Goal: Find specific page/section: Find specific page/section

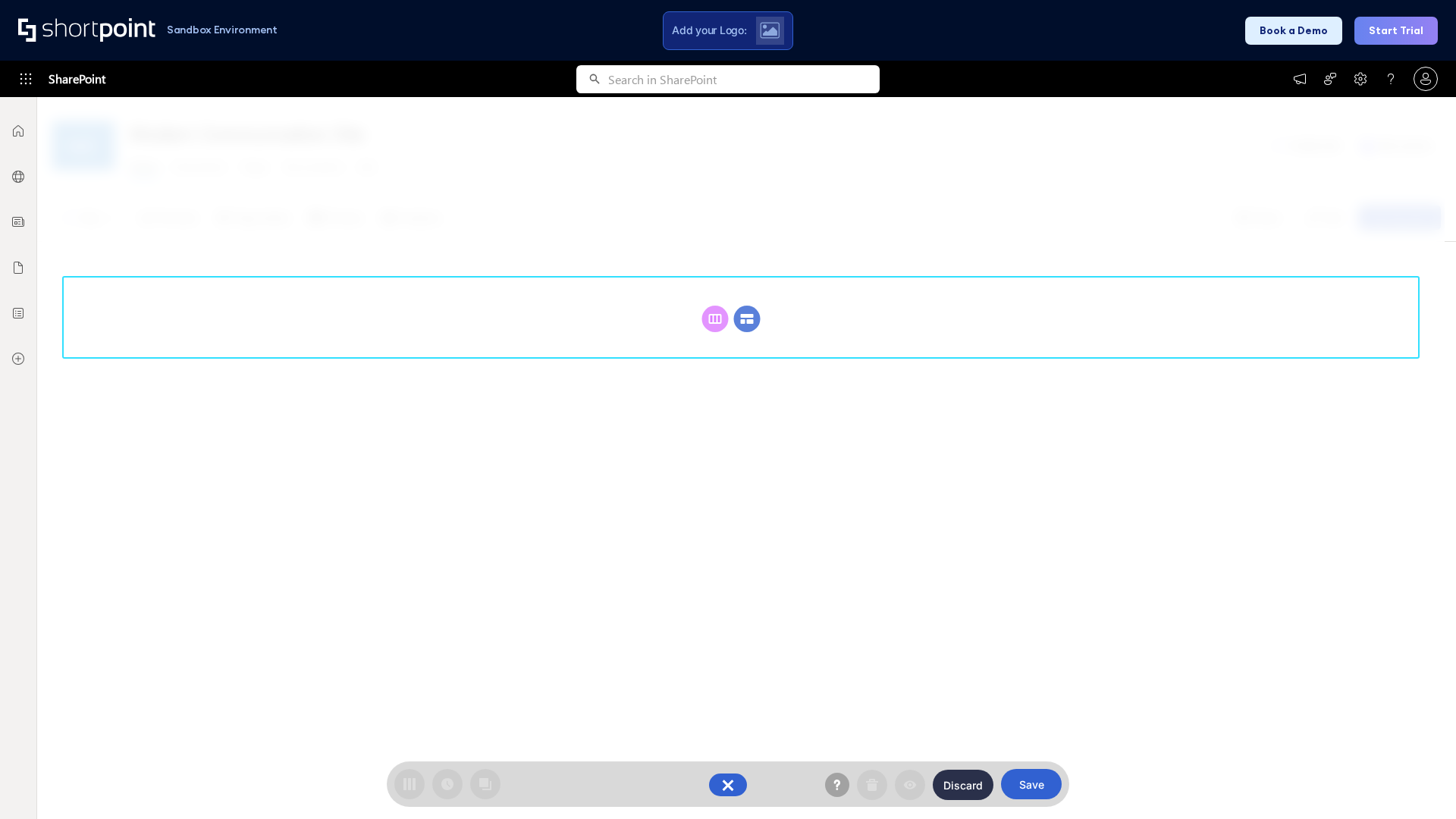
scroll to position [208, 0]
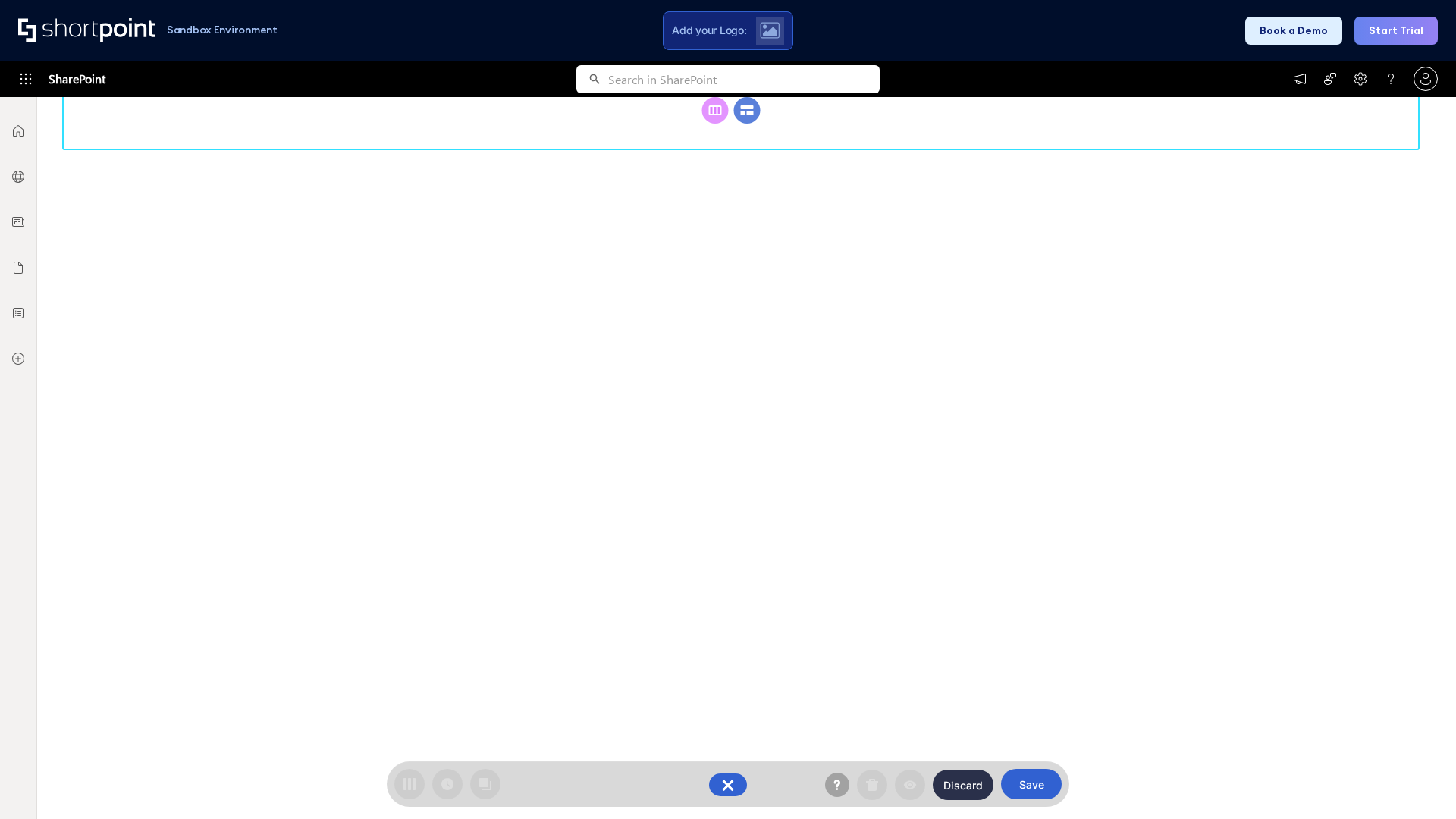
click at [747, 124] on circle at bounding box center [747, 110] width 26 height 26
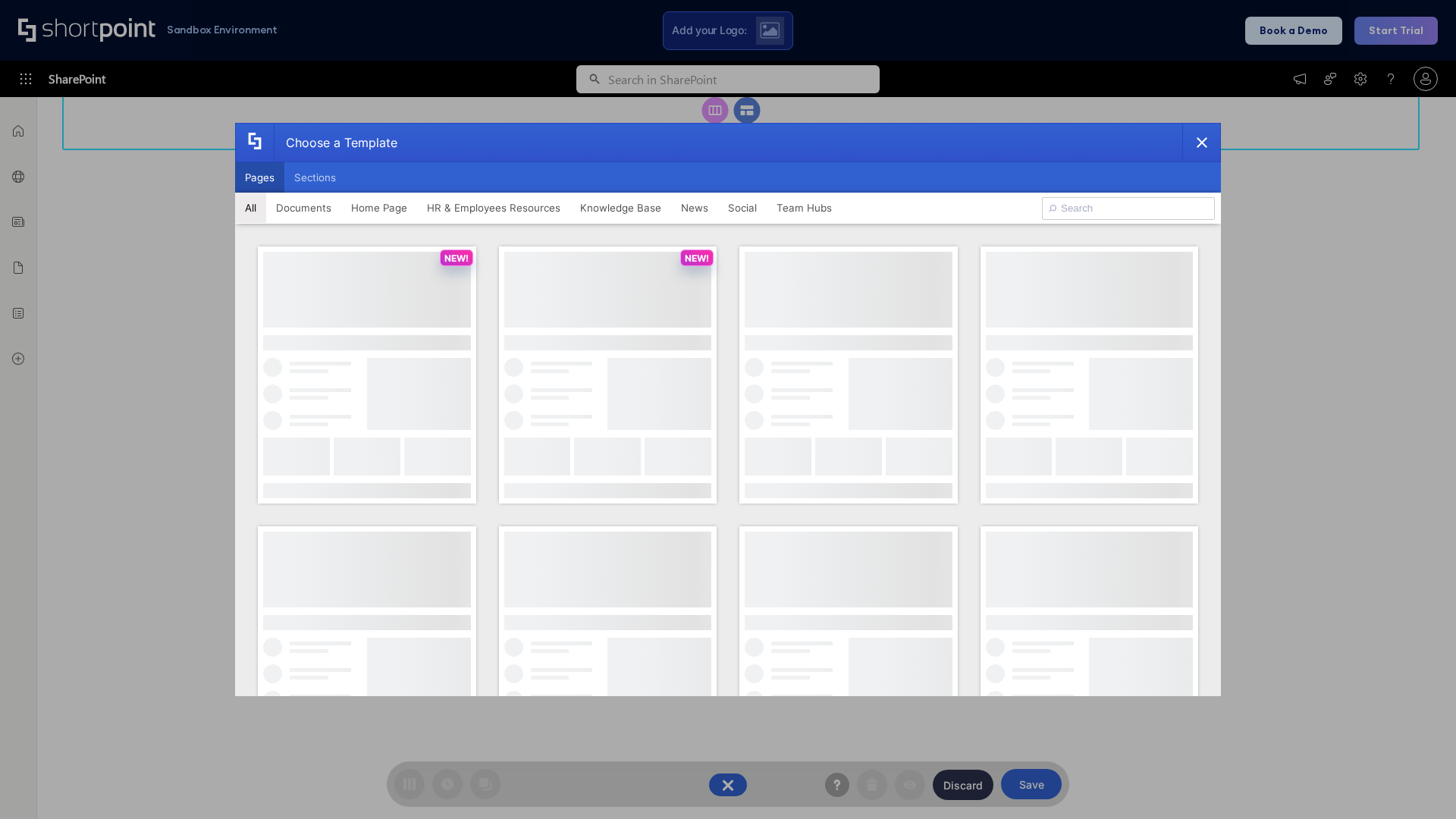
scroll to position [0, 0]
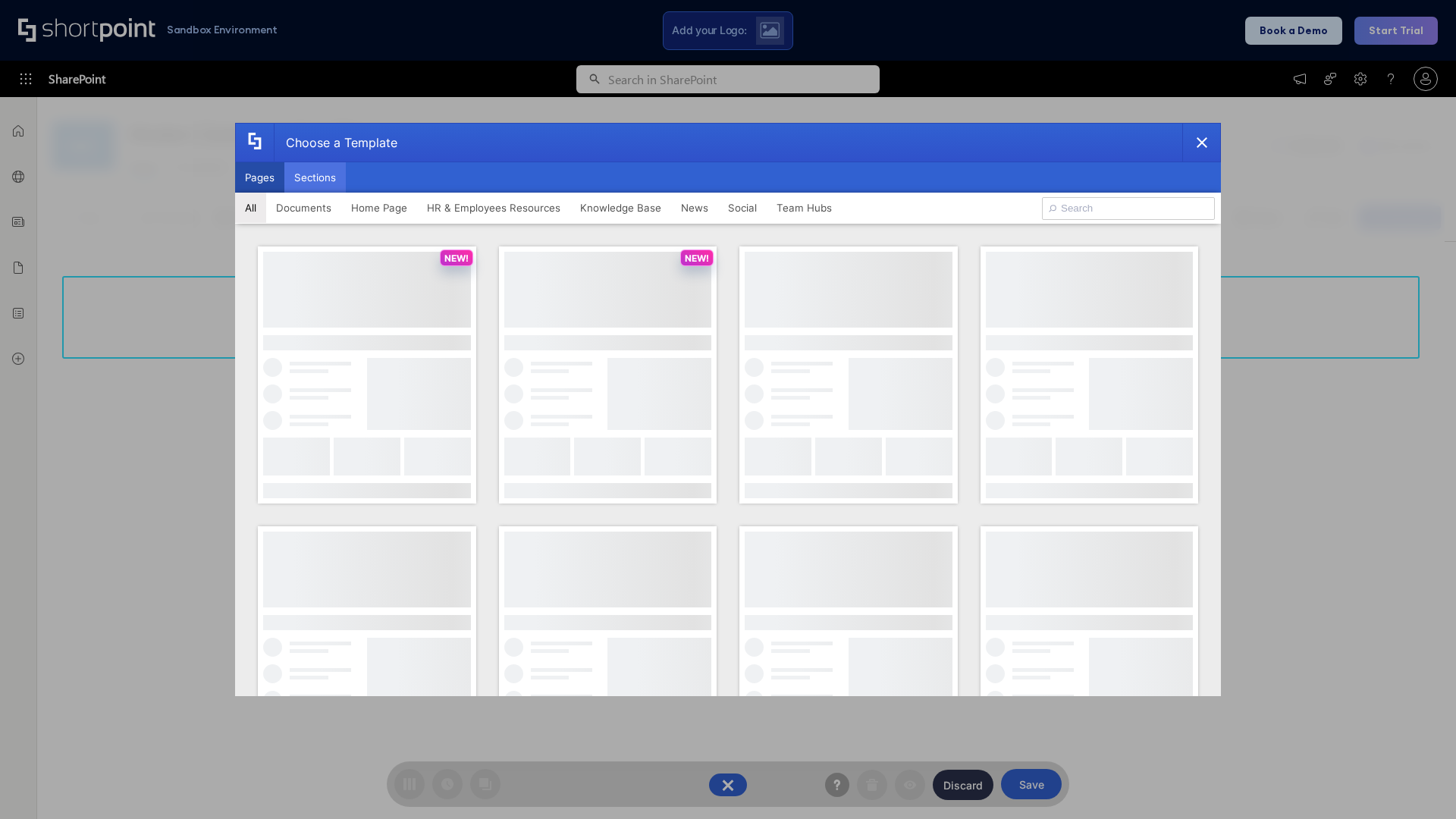
click at [315, 178] on button "Sections" at bounding box center [315, 178] width 61 height 31
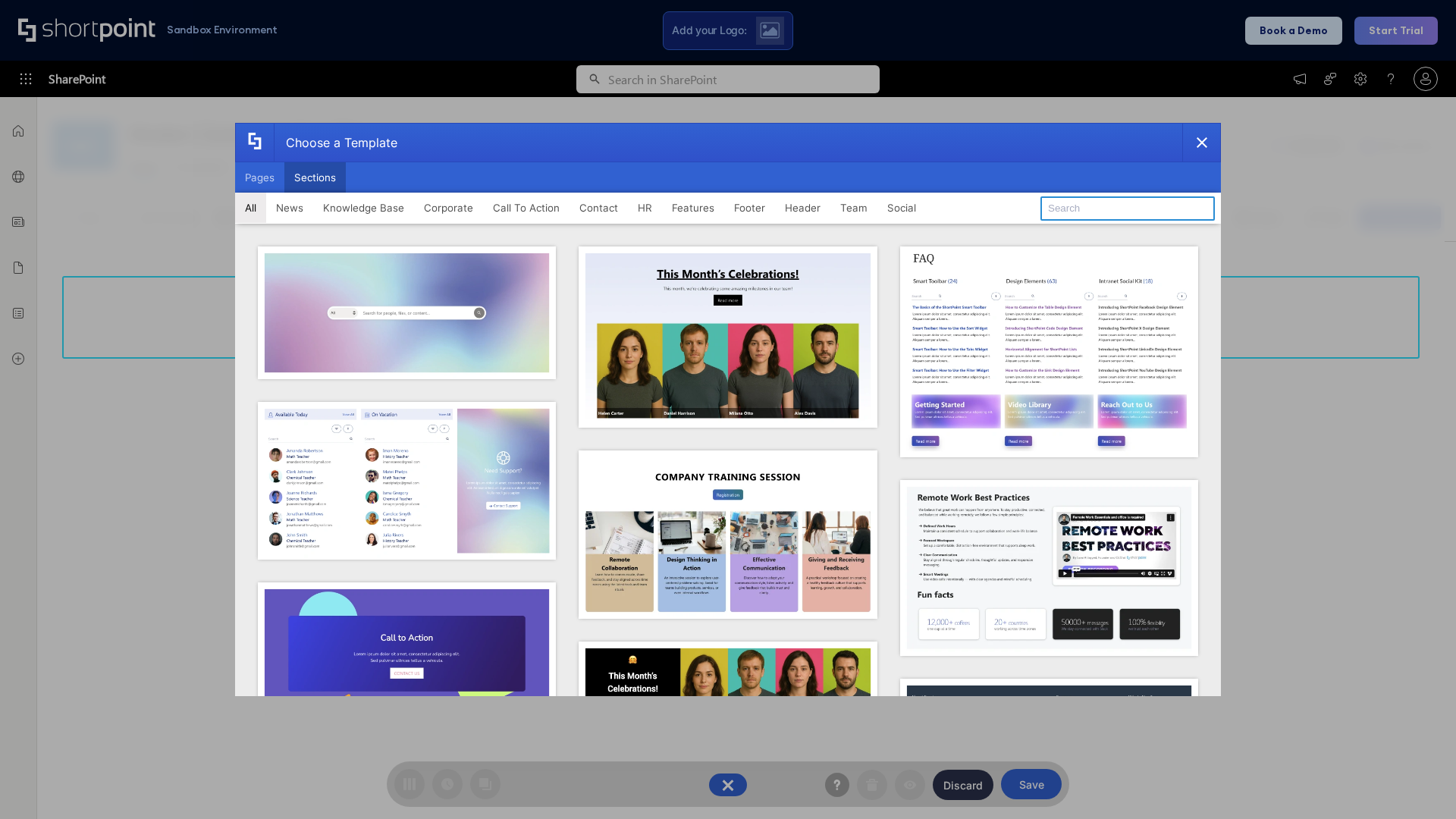
type input "Features Kit 3"
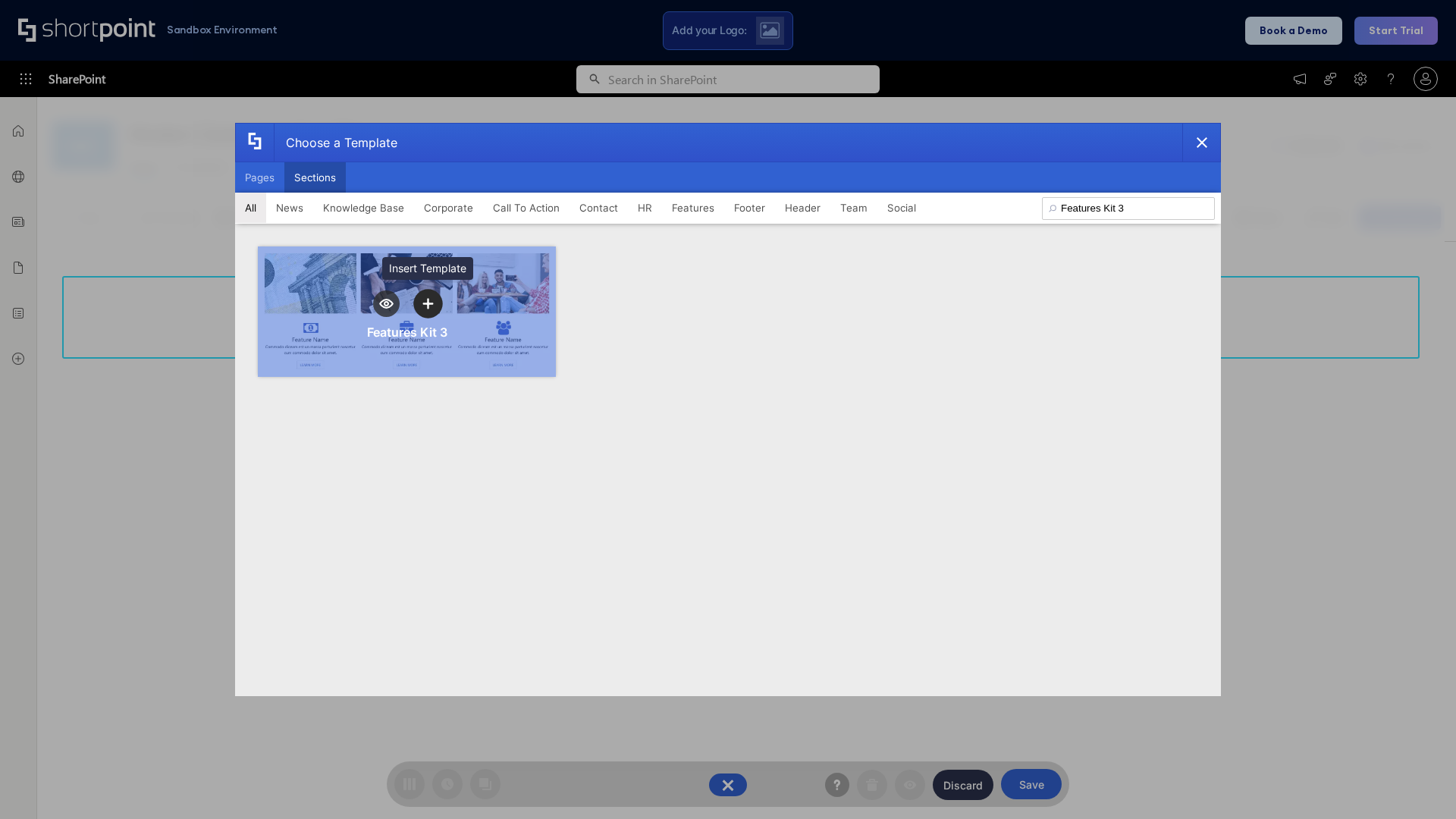
click at [428, 303] on icon "template selector" at bounding box center [428, 304] width 10 height 10
